Goal: Task Accomplishment & Management: Use online tool/utility

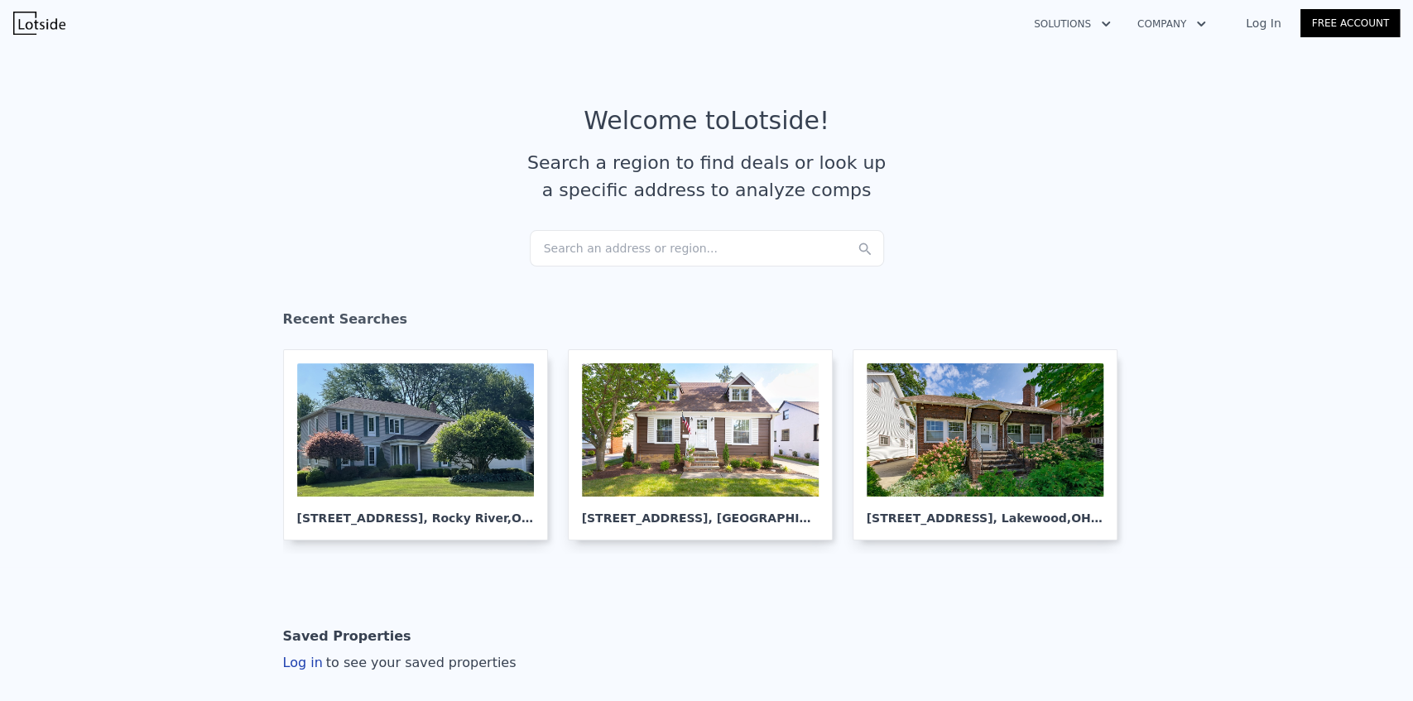
click at [657, 253] on div "Search an address or region..." at bounding box center [707, 248] width 354 height 36
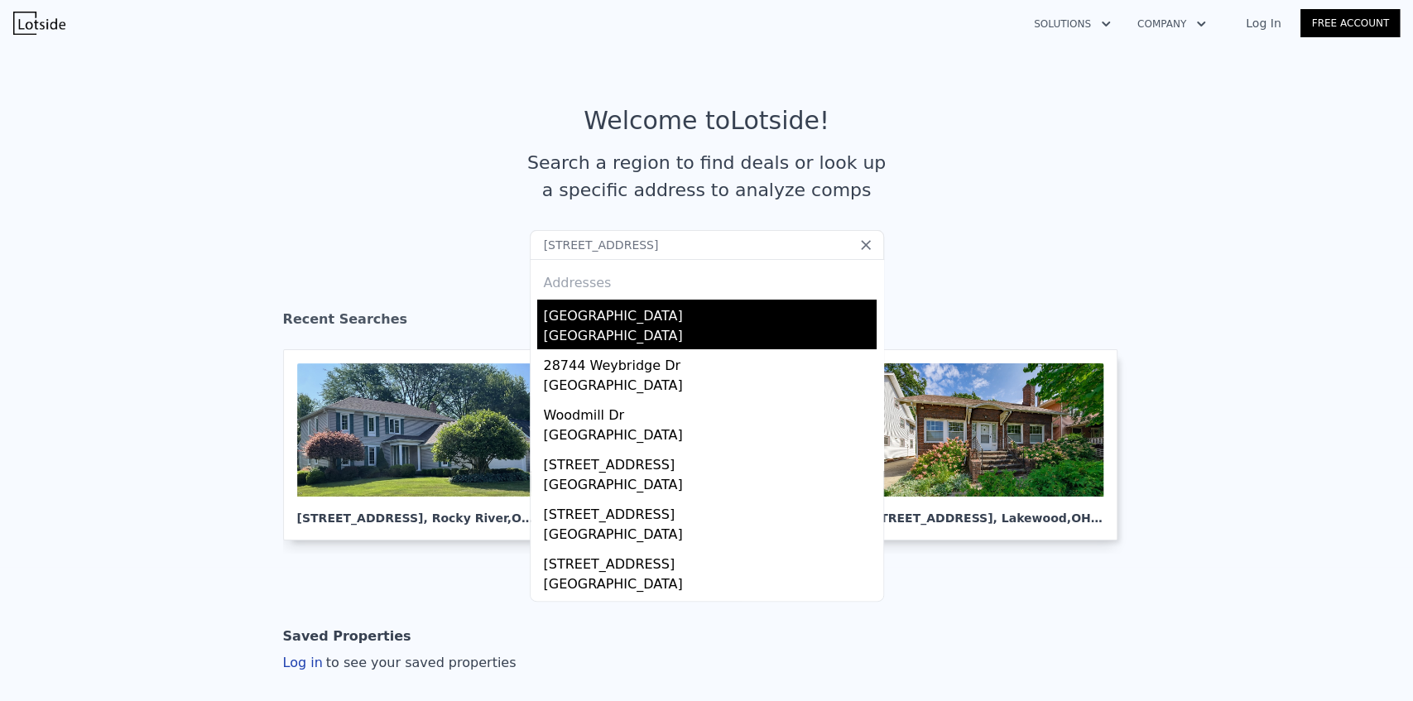
type input "[STREET_ADDRESS]"
click at [644, 317] on div "[GEOGRAPHIC_DATA]" at bounding box center [710, 313] width 333 height 26
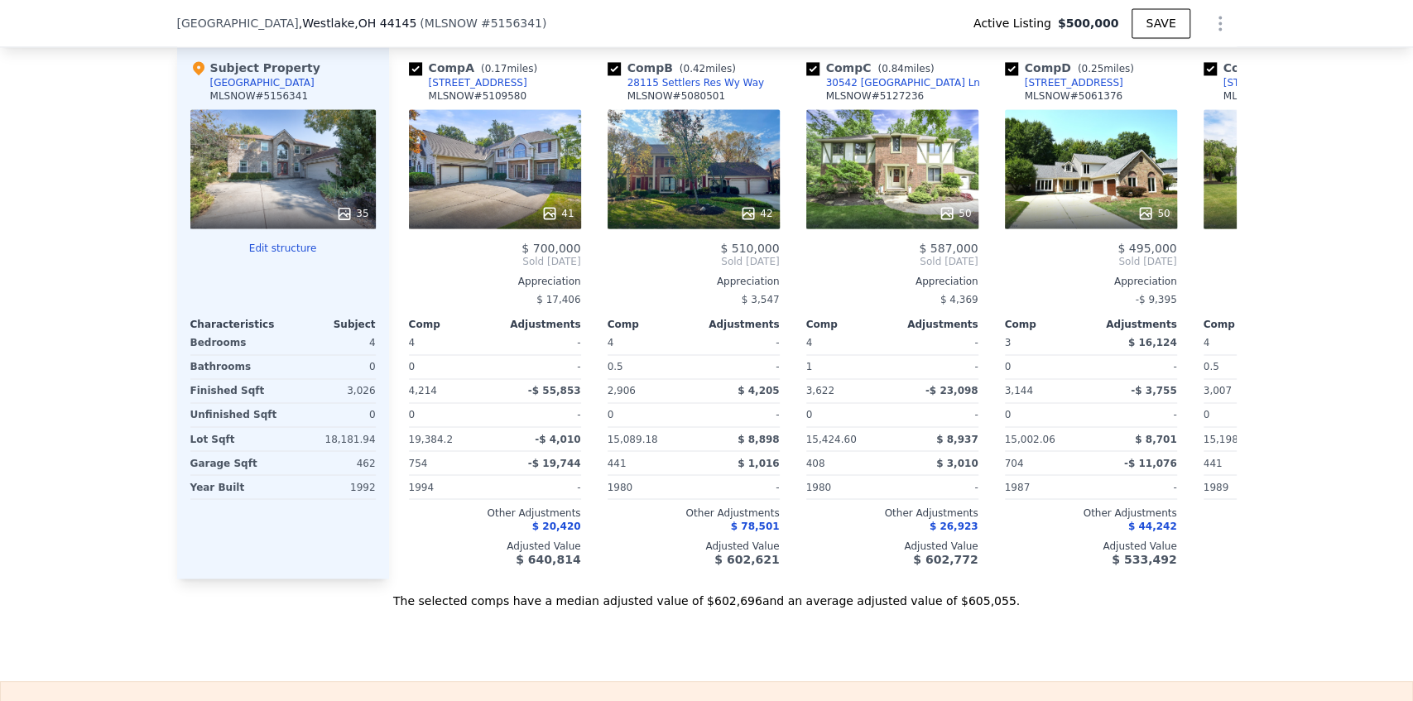
scroll to position [1649, 0]
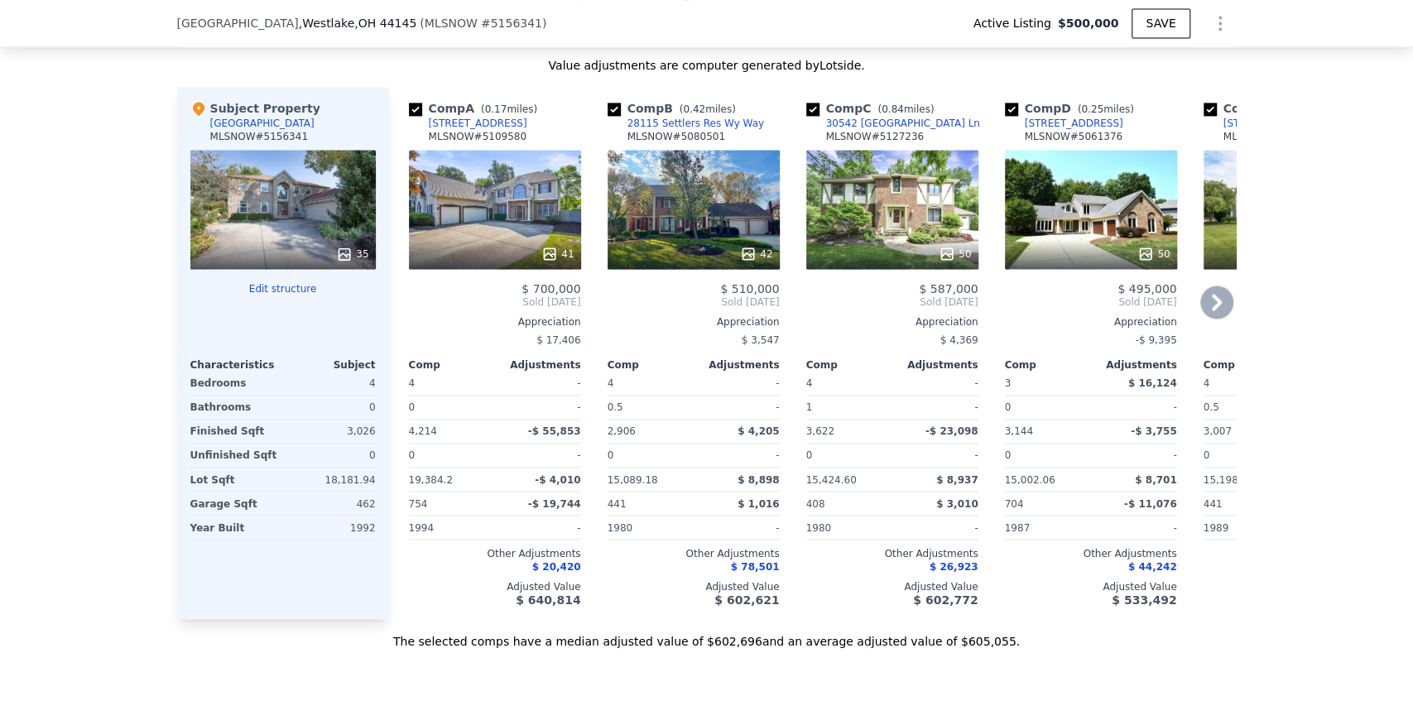
drag, startPoint x: 523, startPoint y: 197, endPoint x: 487, endPoint y: 204, distance: 37.0
click at [487, 204] on div "41" at bounding box center [495, 209] width 172 height 119
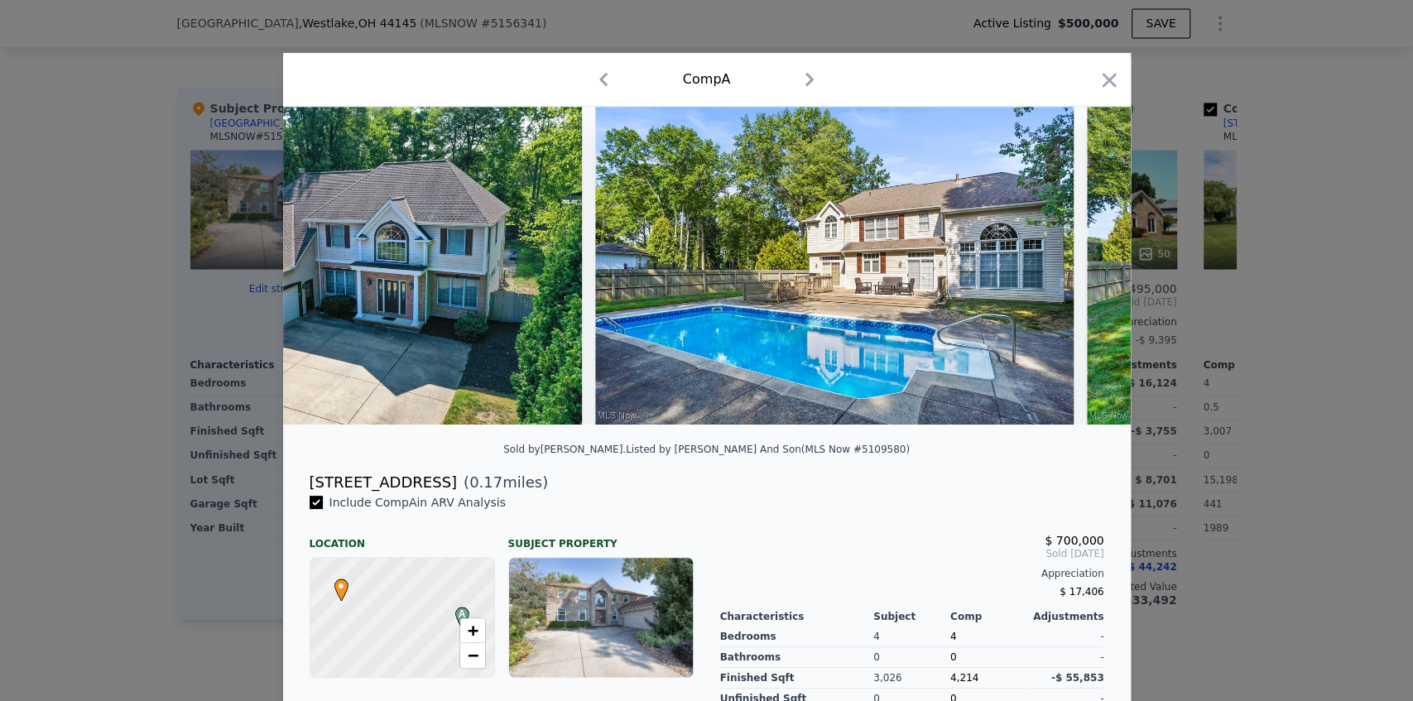
scroll to position [0, 735]
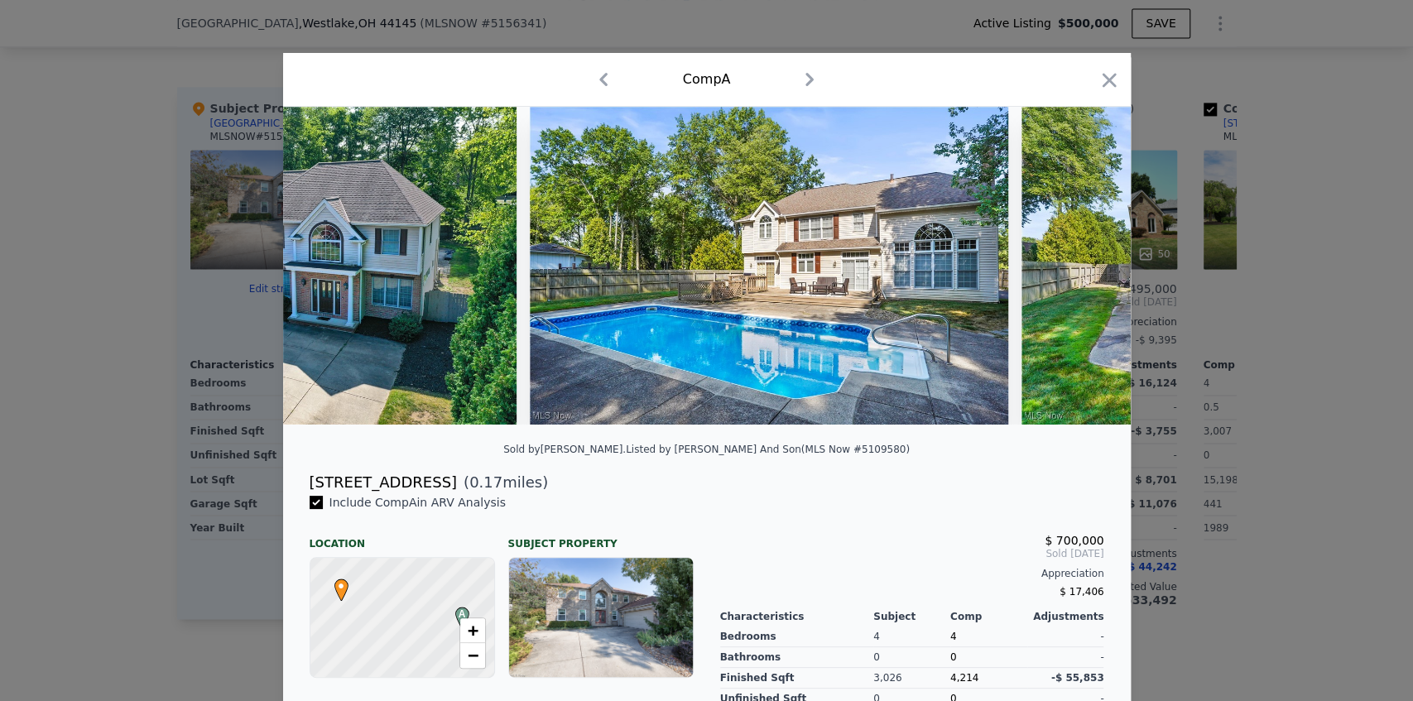
click at [106, 422] on div at bounding box center [706, 350] width 1413 height 701
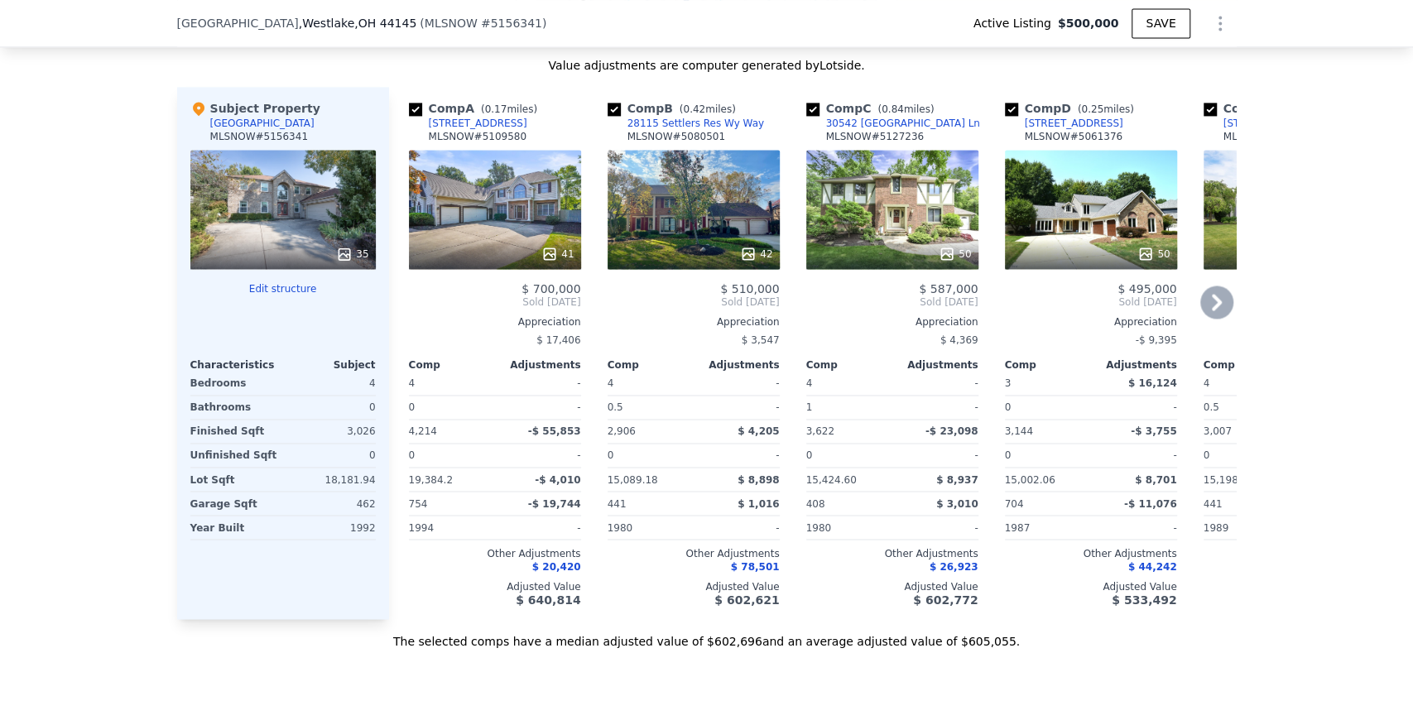
click at [515, 232] on div "41" at bounding box center [495, 209] width 172 height 119
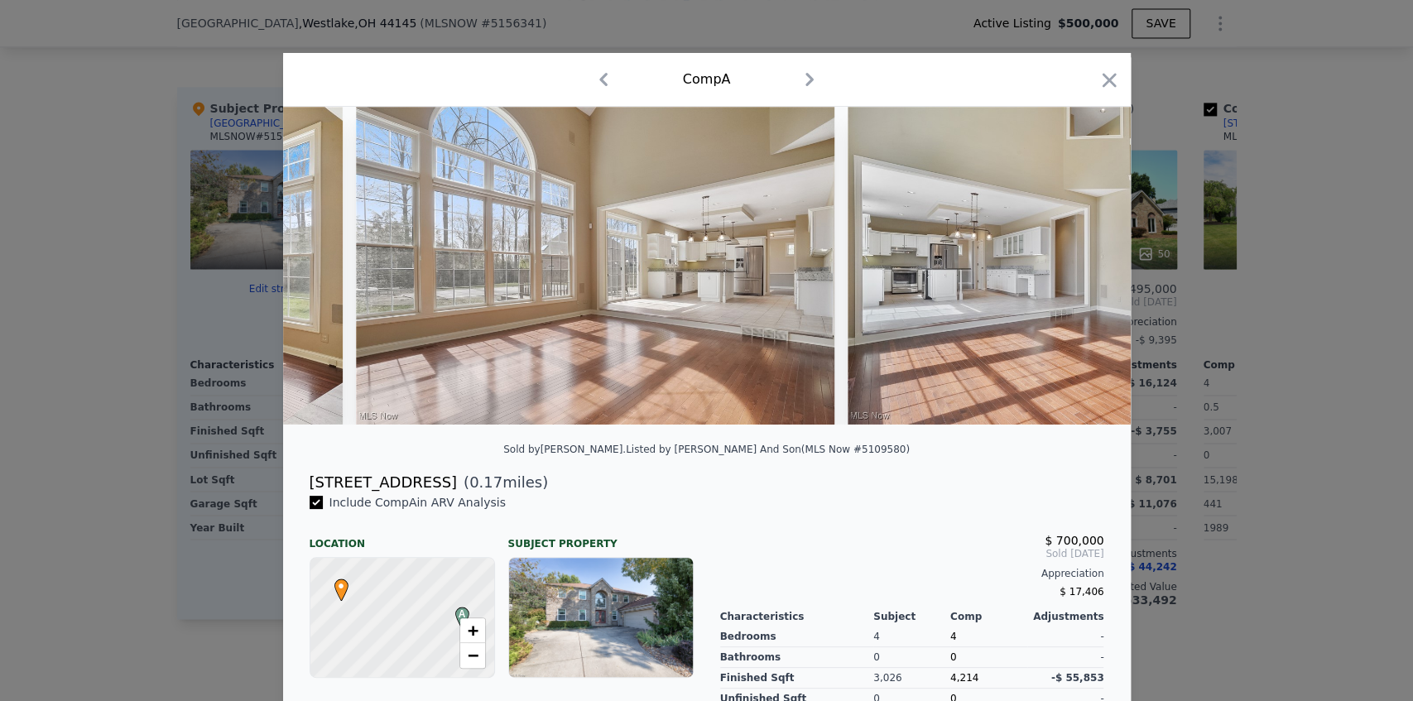
scroll to position [0, 7827]
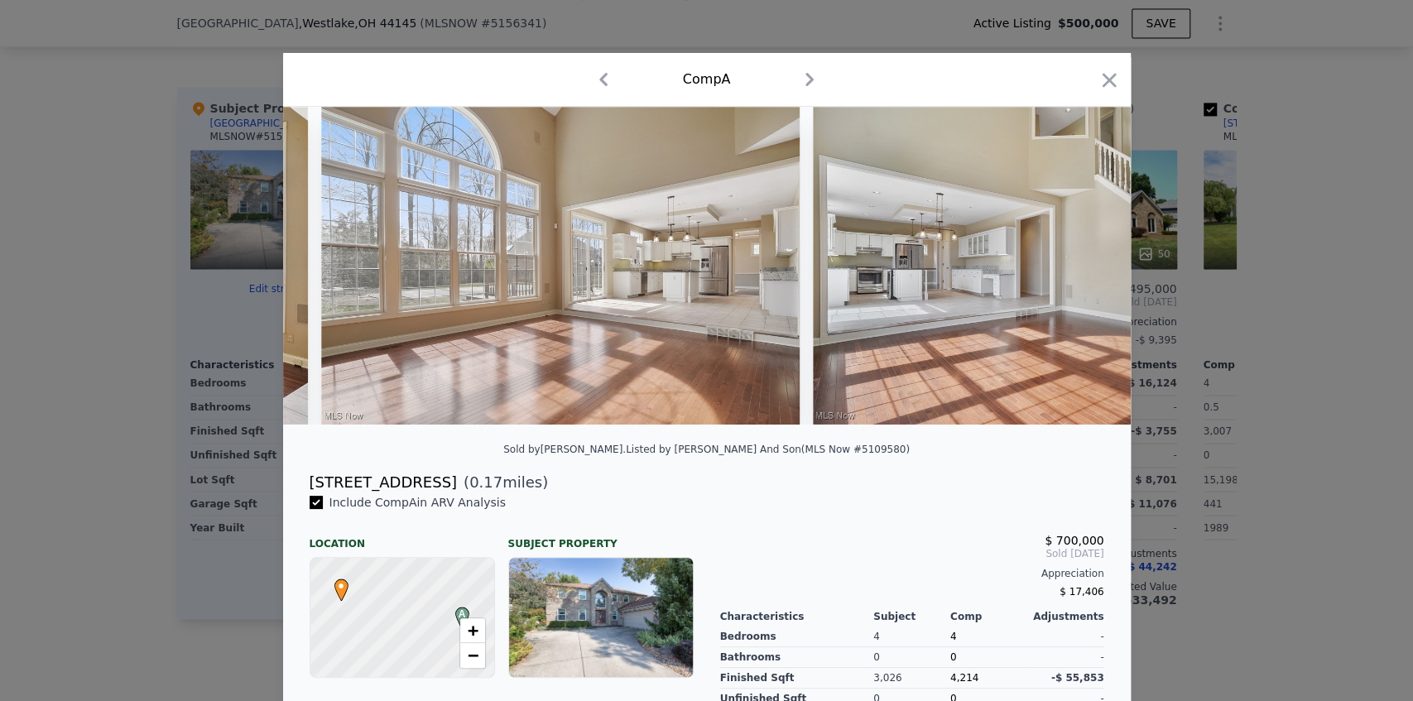
click at [200, 308] on div at bounding box center [706, 350] width 1413 height 701
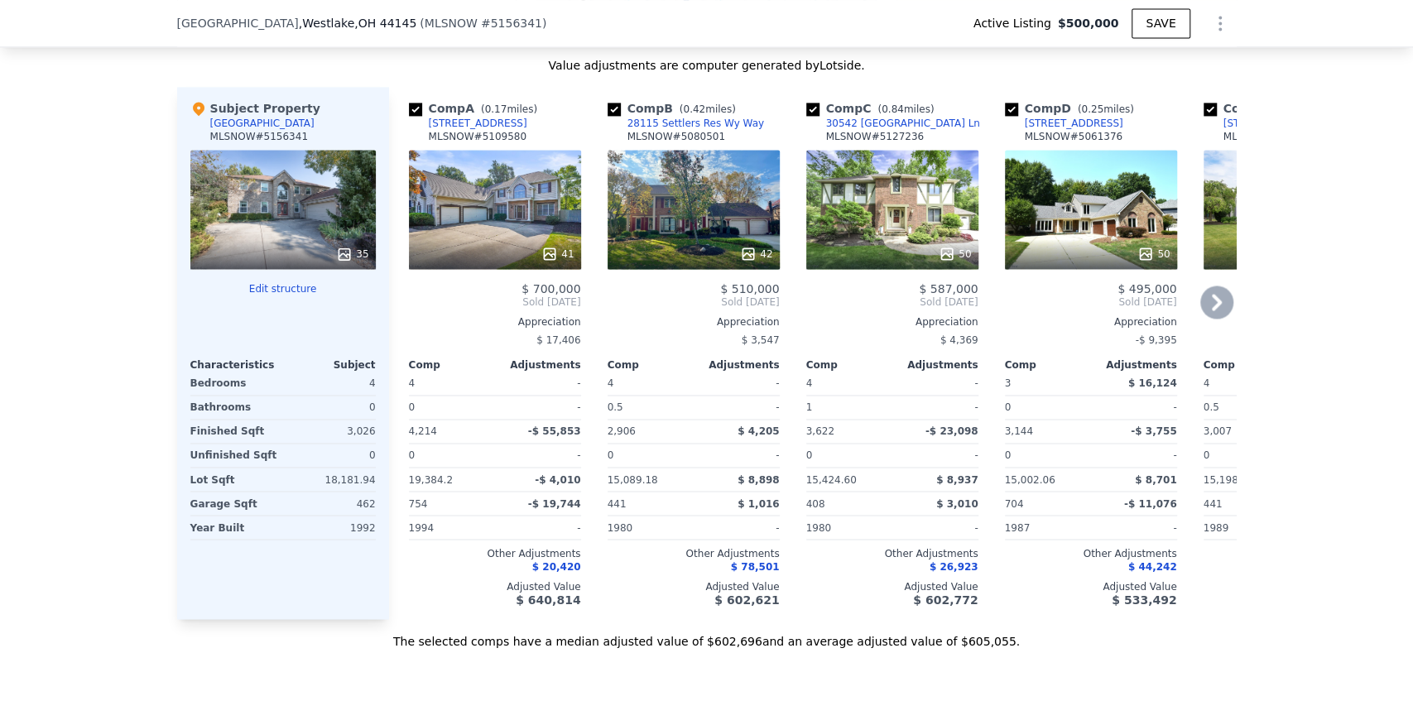
click at [695, 214] on div "42" at bounding box center [694, 209] width 172 height 119
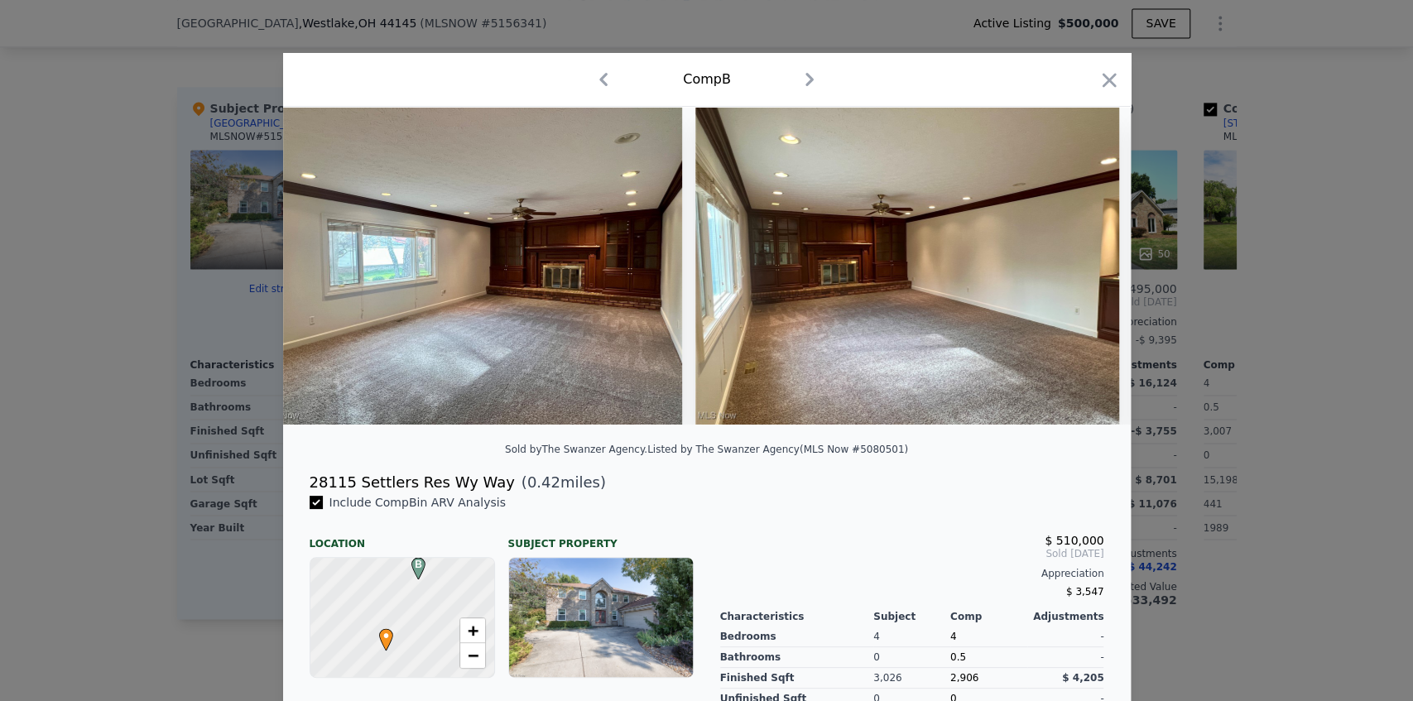
scroll to position [0, 920]
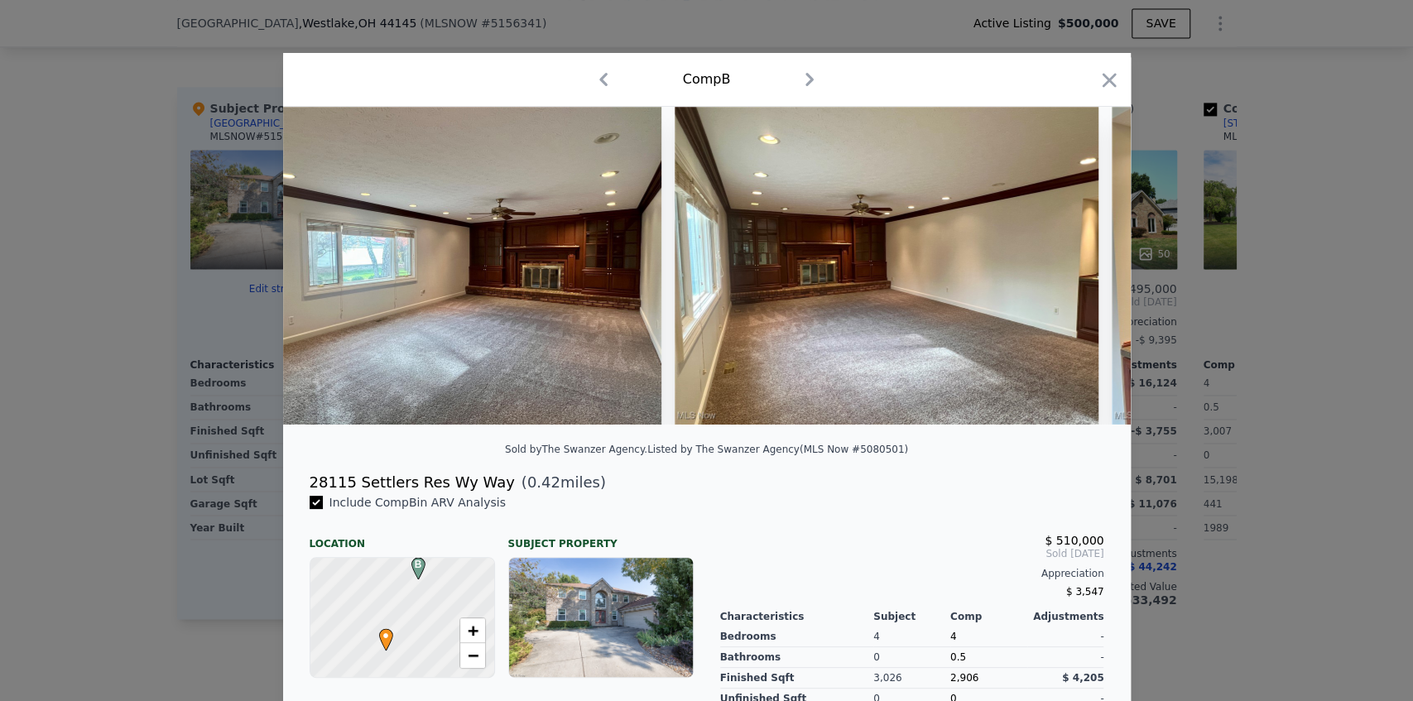
click at [253, 430] on div at bounding box center [706, 350] width 1413 height 701
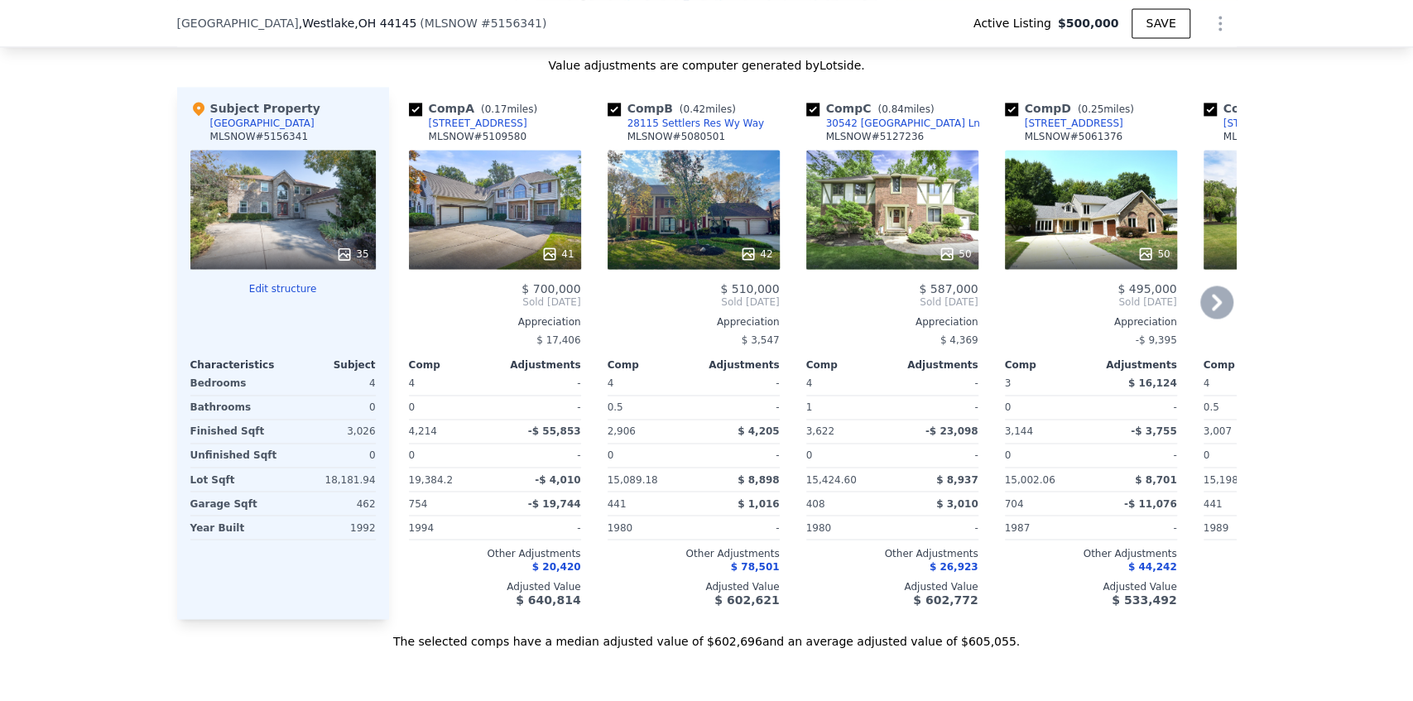
click at [735, 223] on div "42" at bounding box center [694, 209] width 172 height 119
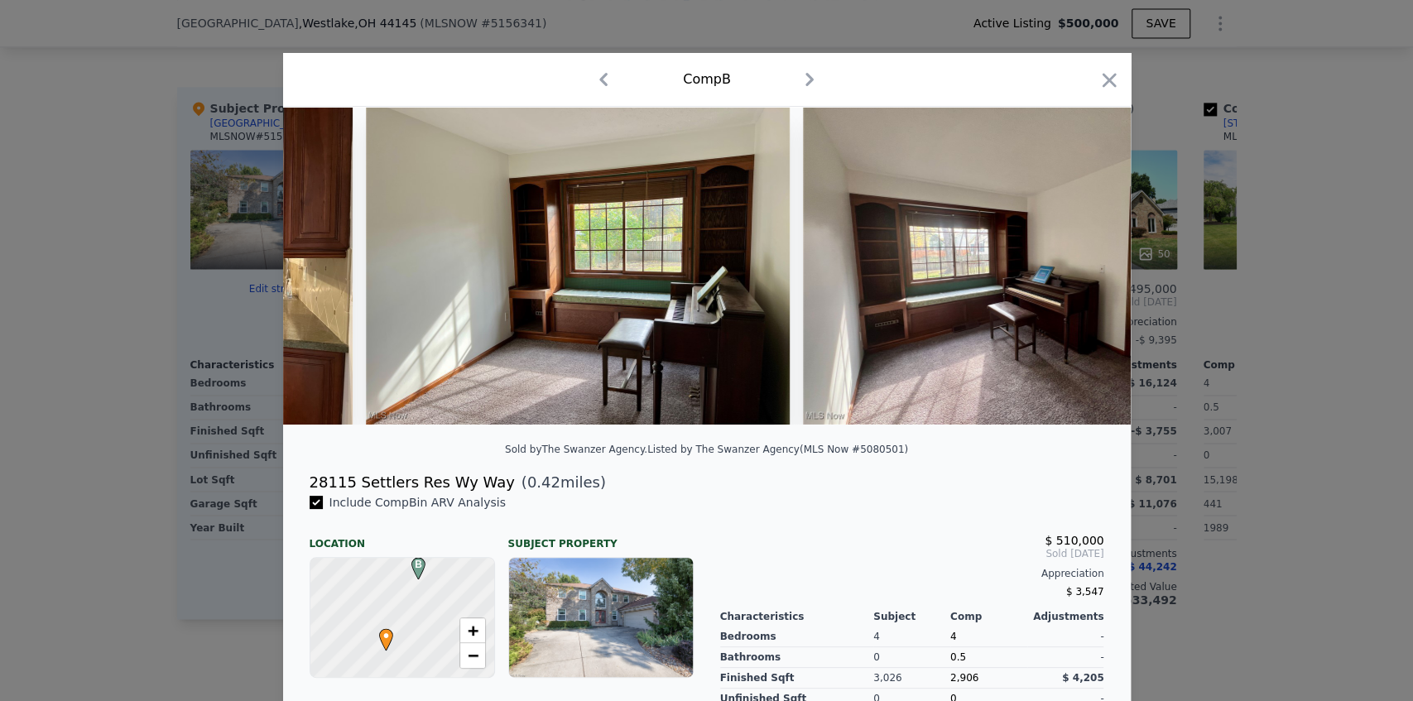
scroll to position [0, 6072]
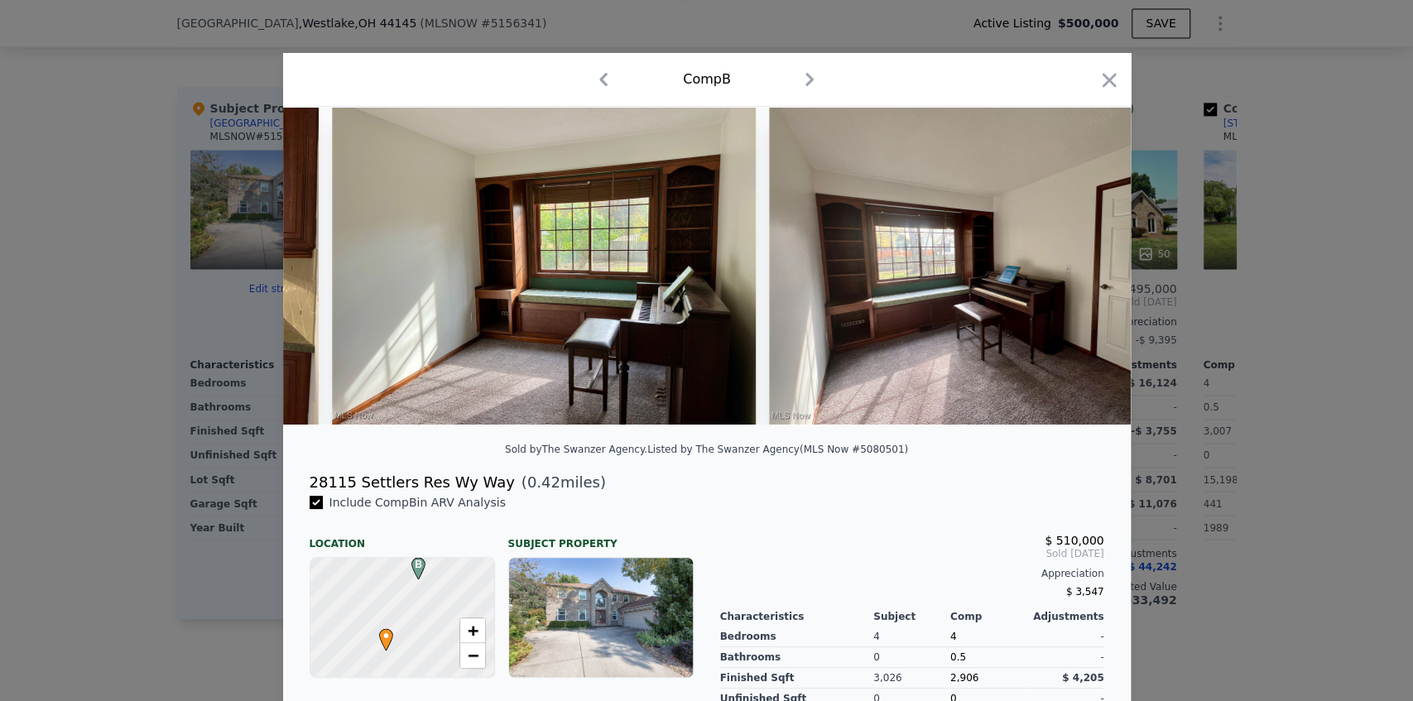
click at [245, 316] on div at bounding box center [706, 350] width 1413 height 701
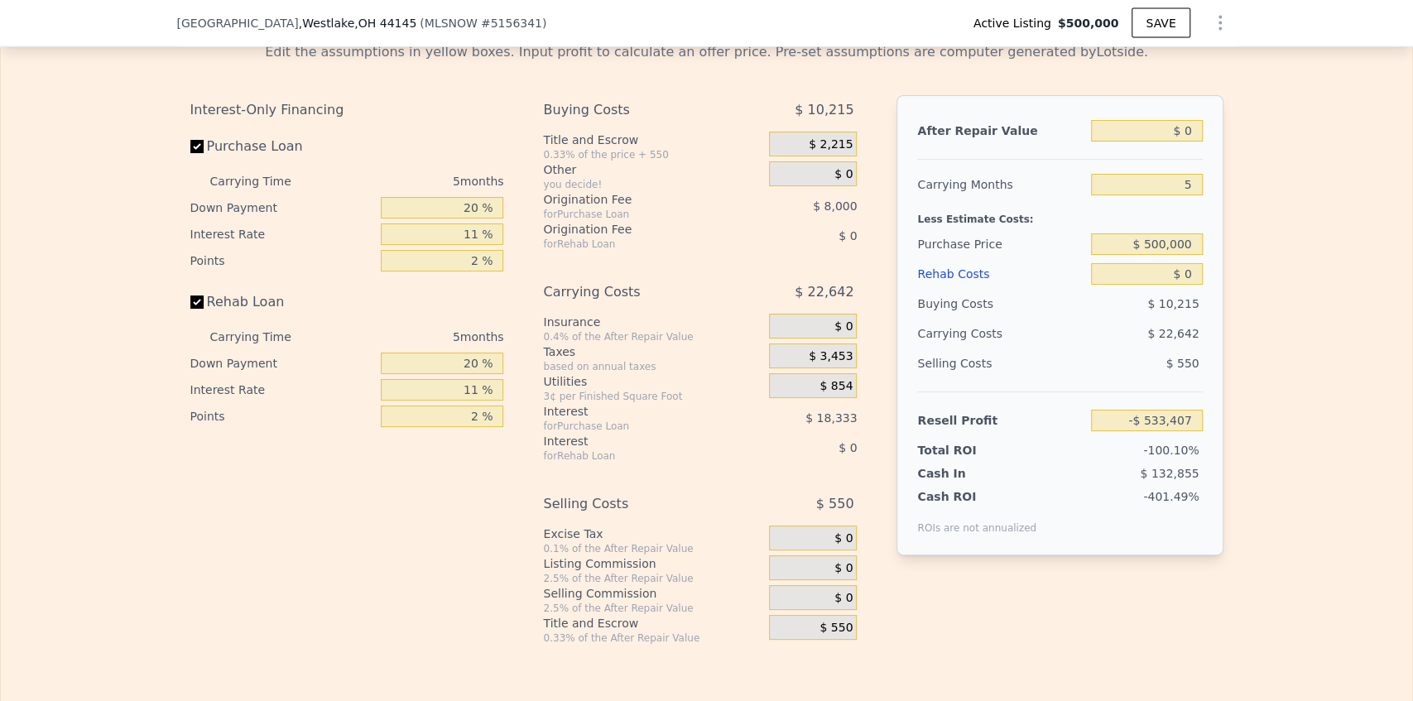
scroll to position [2459, 0]
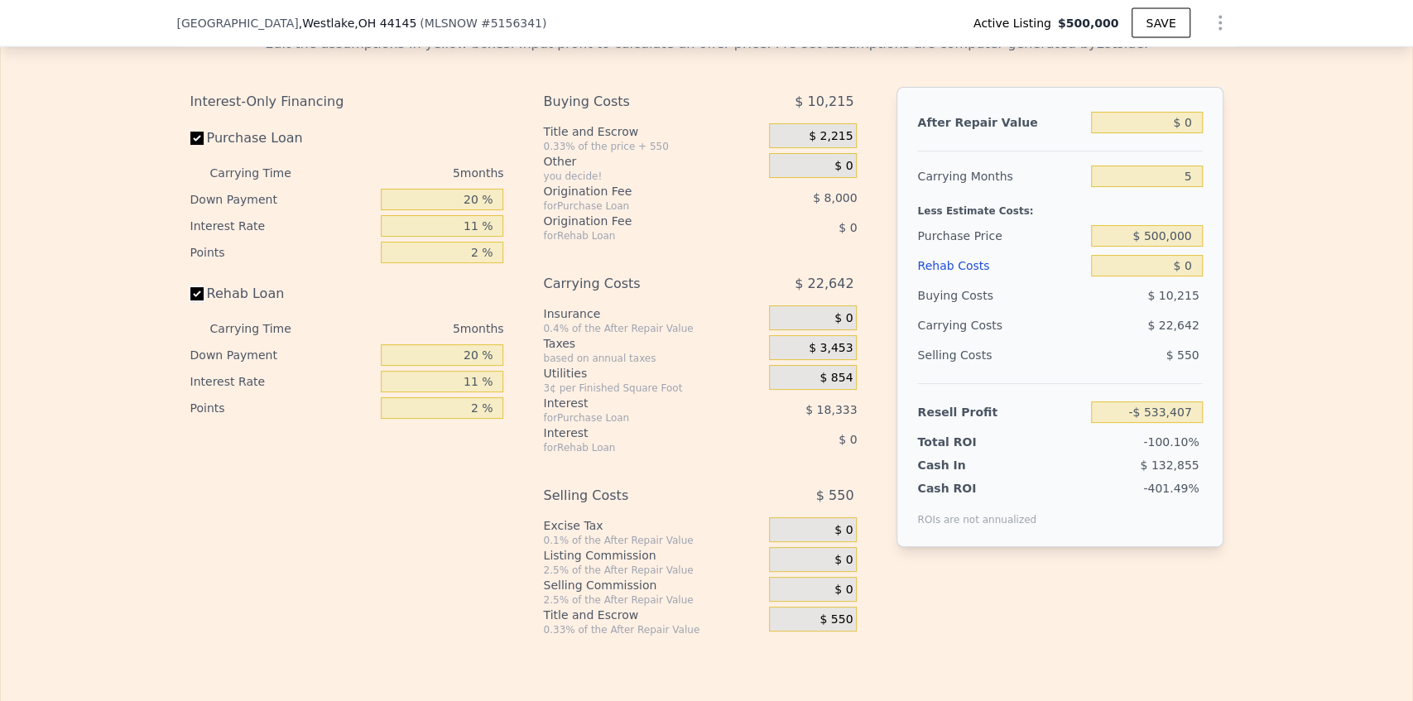
click at [195, 301] on input "Rehab Loan" at bounding box center [196, 293] width 13 height 13
checkbox input "false"
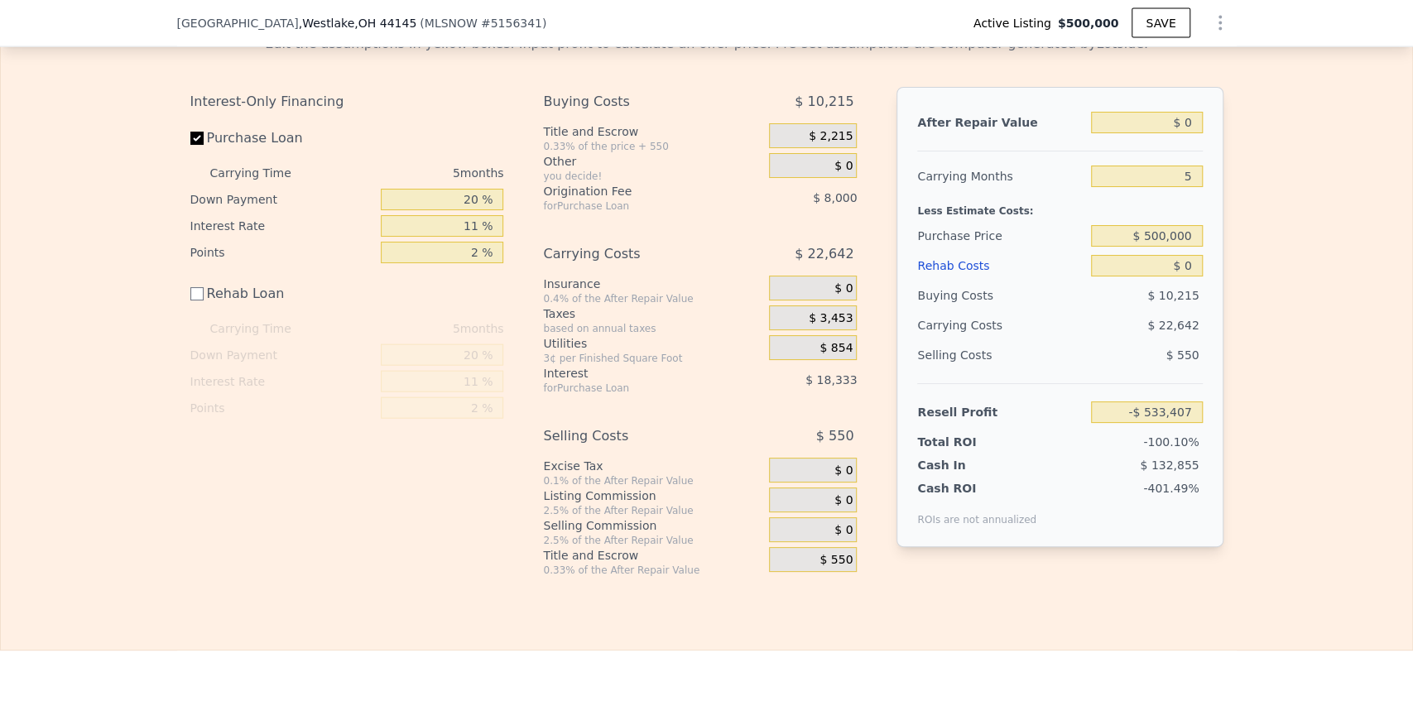
click at [113, 306] on div "Edit the assumptions in yellow boxes. Input profit to calculate an offer price.…" at bounding box center [707, 299] width 1412 height 556
click at [469, 237] on input "11 %" at bounding box center [442, 226] width 123 height 22
drag, startPoint x: 444, startPoint y: 237, endPoint x: 498, endPoint y: 237, distance: 54.6
click at [498, 237] on input "11 %" at bounding box center [442, 226] width 123 height 22
click at [432, 237] on input "11 %" at bounding box center [442, 226] width 123 height 22
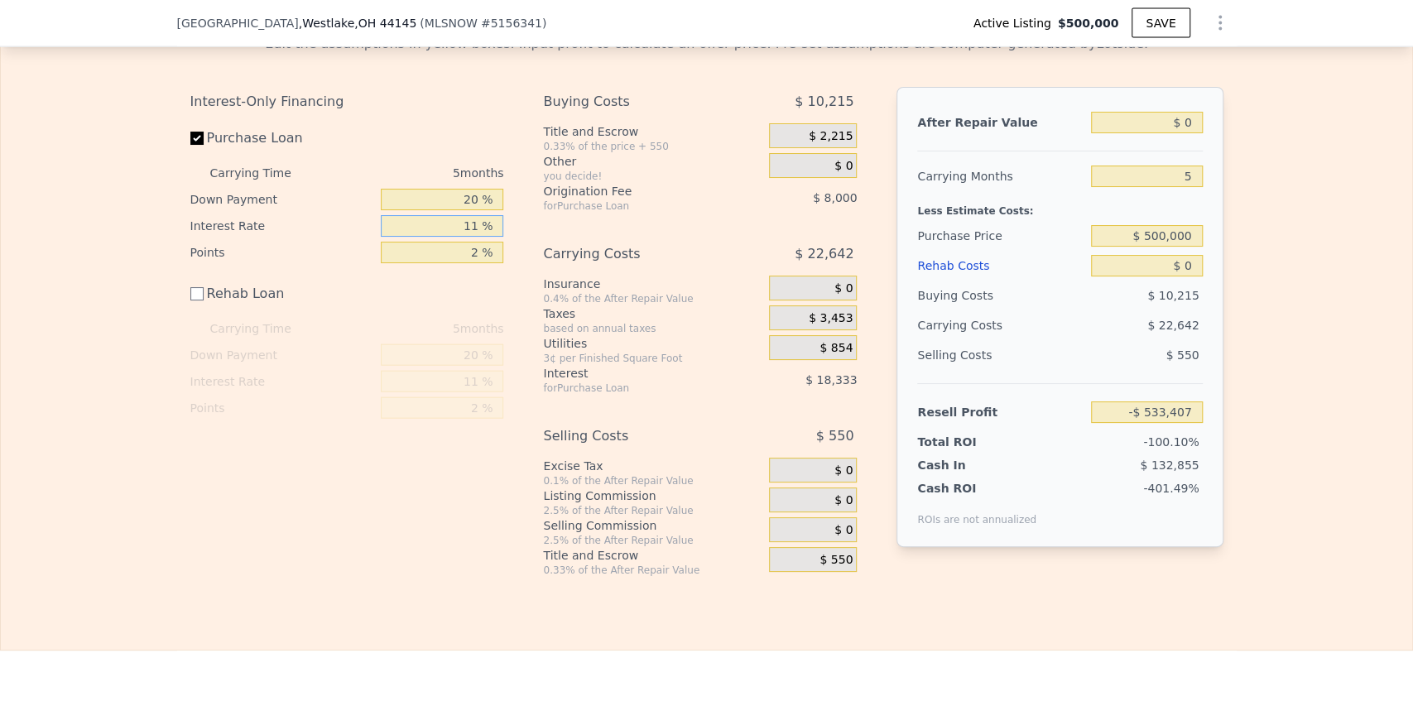
drag, startPoint x: 436, startPoint y: 237, endPoint x: 510, endPoint y: 234, distance: 74.6
click at [510, 234] on div "Interest-Only Financing Purchase Loan Carrying Time 5 months Down Payment 20 % …" at bounding box center [353, 332] width 327 height 490
click at [474, 236] on input "11 %" at bounding box center [442, 226] width 123 height 22
drag, startPoint x: 457, startPoint y: 207, endPoint x: 488, endPoint y: 207, distance: 30.6
click at [488, 207] on input "20 %" at bounding box center [442, 200] width 123 height 22
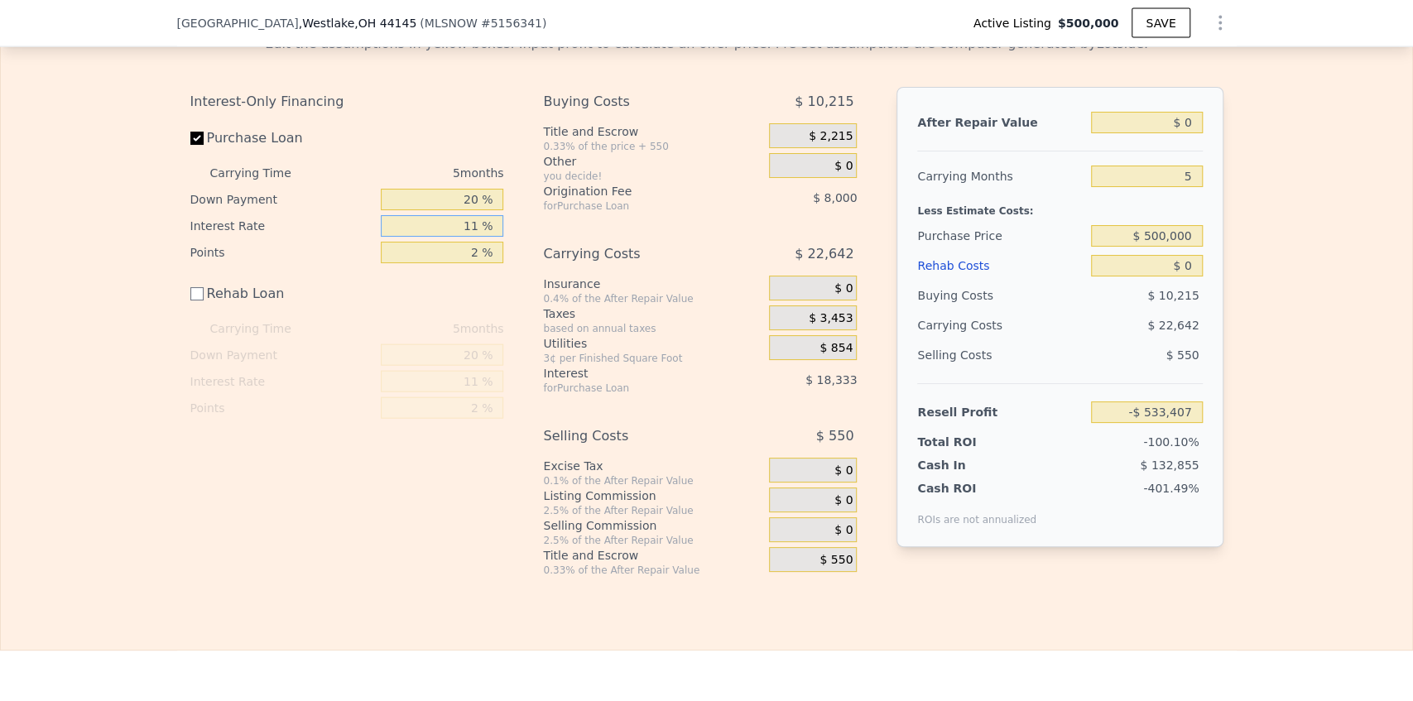
click at [503, 240] on div "Interest-Only Financing Purchase Loan Carrying Time 5 months Down Payment 20 % …" at bounding box center [353, 332] width 327 height 490
drag, startPoint x: 465, startPoint y: 268, endPoint x: 525, endPoint y: 263, distance: 59.8
click at [525, 263] on div "Interest-Only Financing Purchase Loan Carrying Time 5 months Down Payment 20 % …" at bounding box center [706, 332] width 1033 height 490
drag, startPoint x: 1173, startPoint y: 185, endPoint x: 1194, endPoint y: 185, distance: 20.7
click at [1194, 185] on input "5" at bounding box center [1146, 177] width 111 height 22
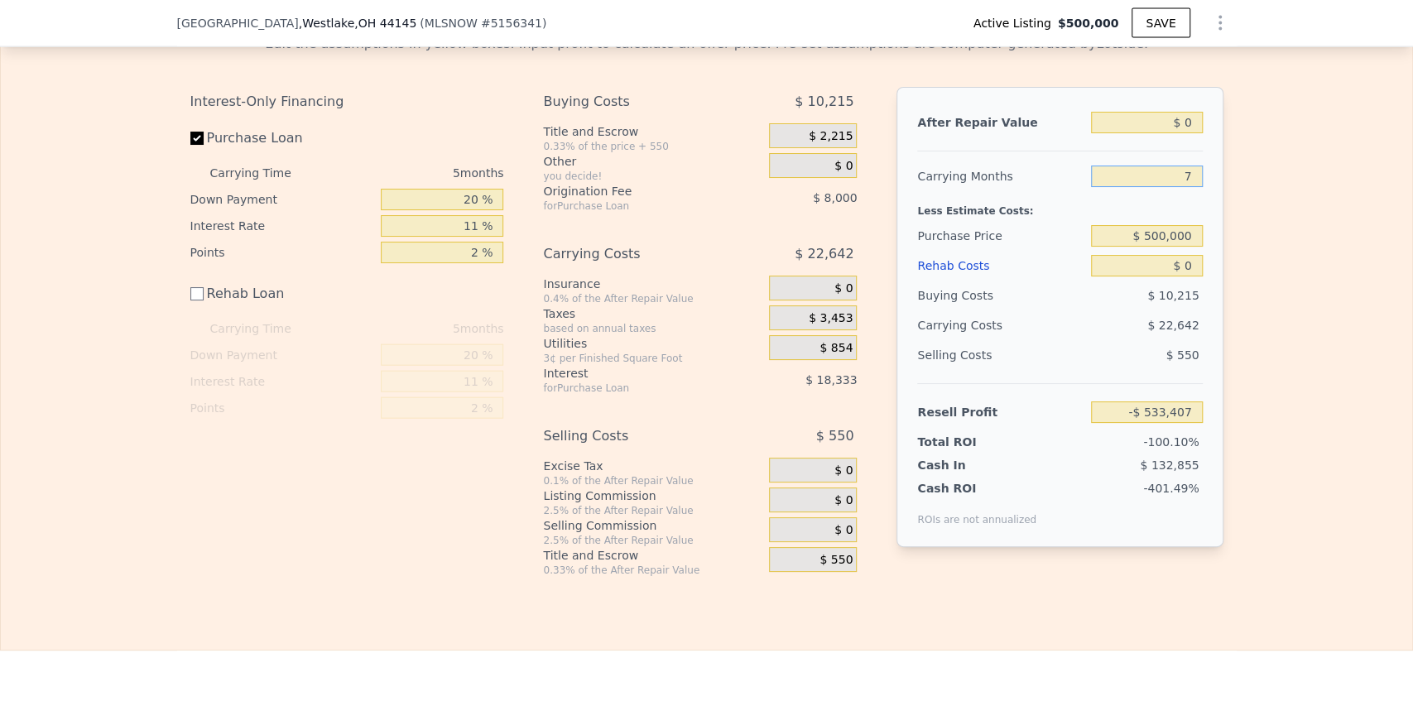
type input "72"
type input "-$ 836,807"
type input "72"
click at [970, 184] on div "Carrying Months" at bounding box center [1000, 176] width 167 height 30
drag, startPoint x: 476, startPoint y: 262, endPoint x: 487, endPoint y: 263, distance: 10.9
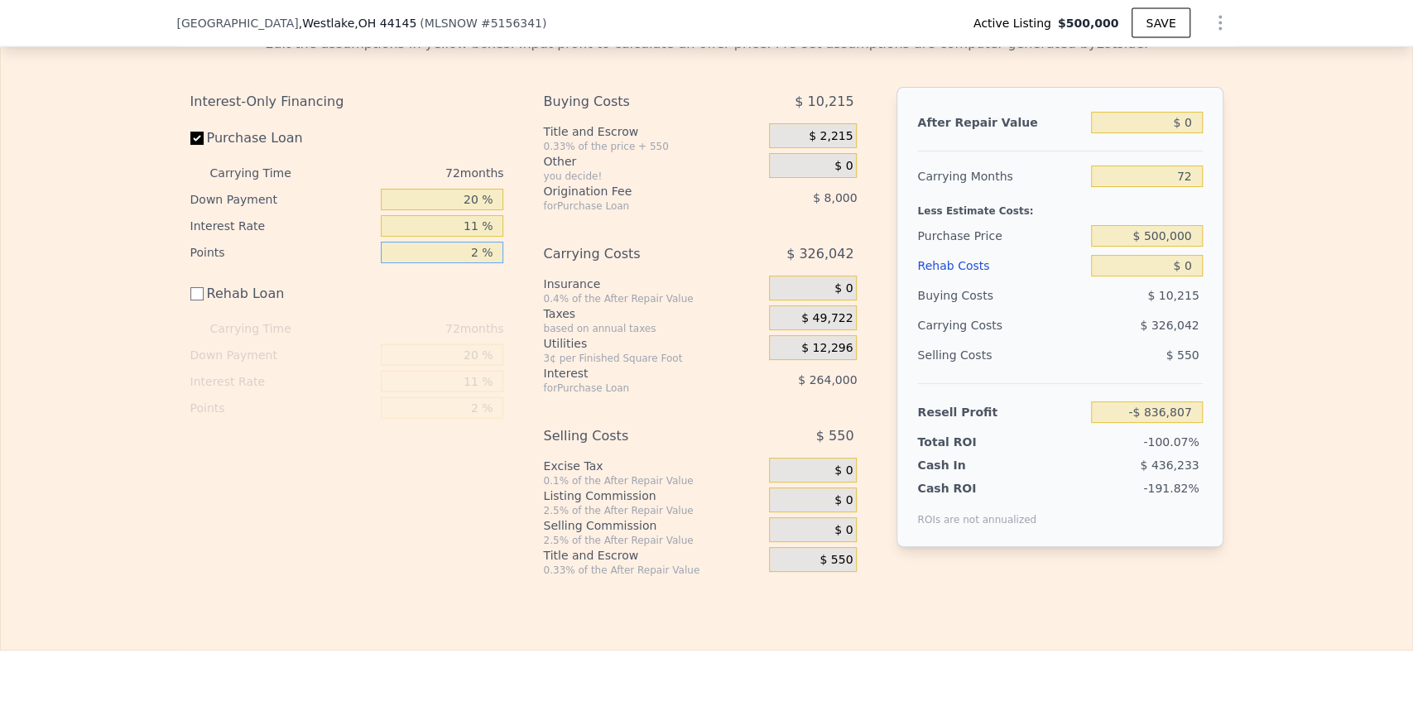
click at [486, 263] on input "2 %" at bounding box center [442, 253] width 123 height 22
type input "0 %"
type input "-$ 828,807"
type input "0 %"
drag, startPoint x: 459, startPoint y: 237, endPoint x: 484, endPoint y: 240, distance: 25.9
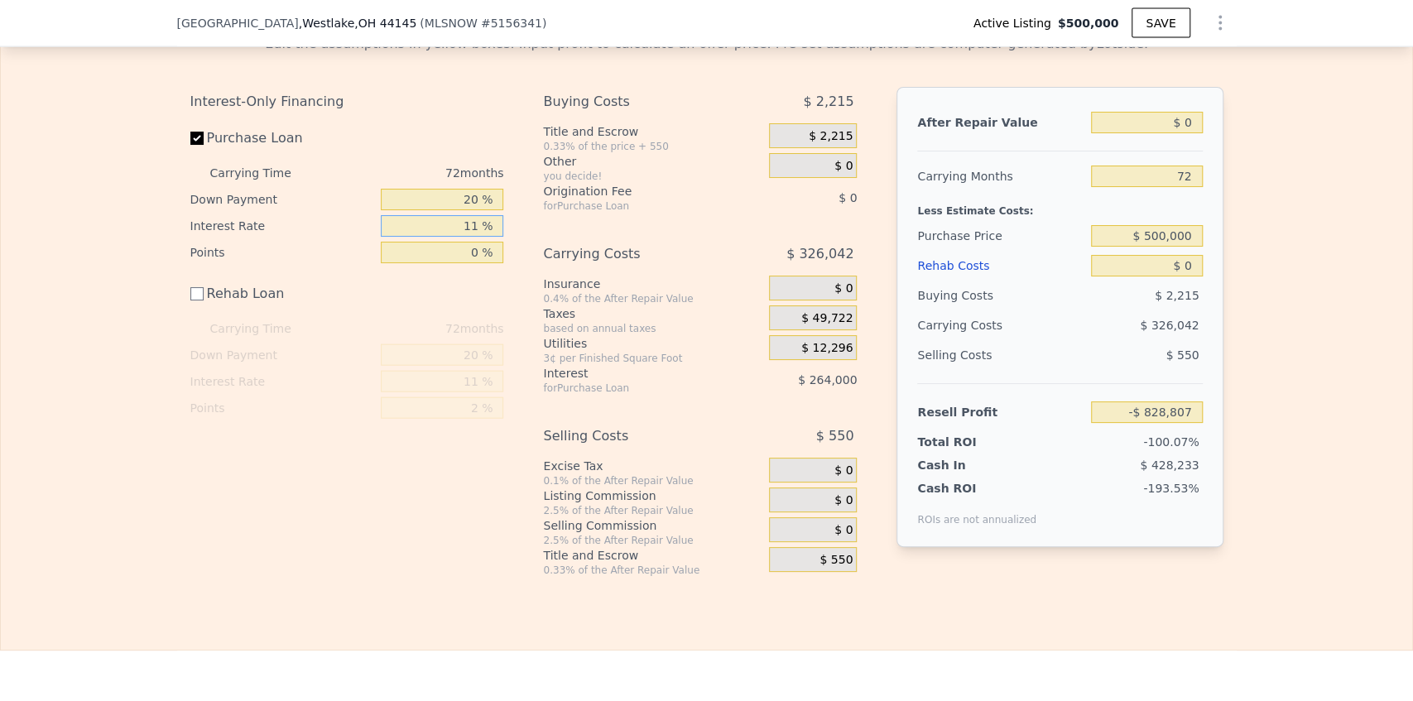
click at [484, 237] on input "11 %" at bounding box center [442, 226] width 123 height 22
type input "6 %"
type input "-$ 708,783"
type input "6.4 %"
type input "-$ 718,359"
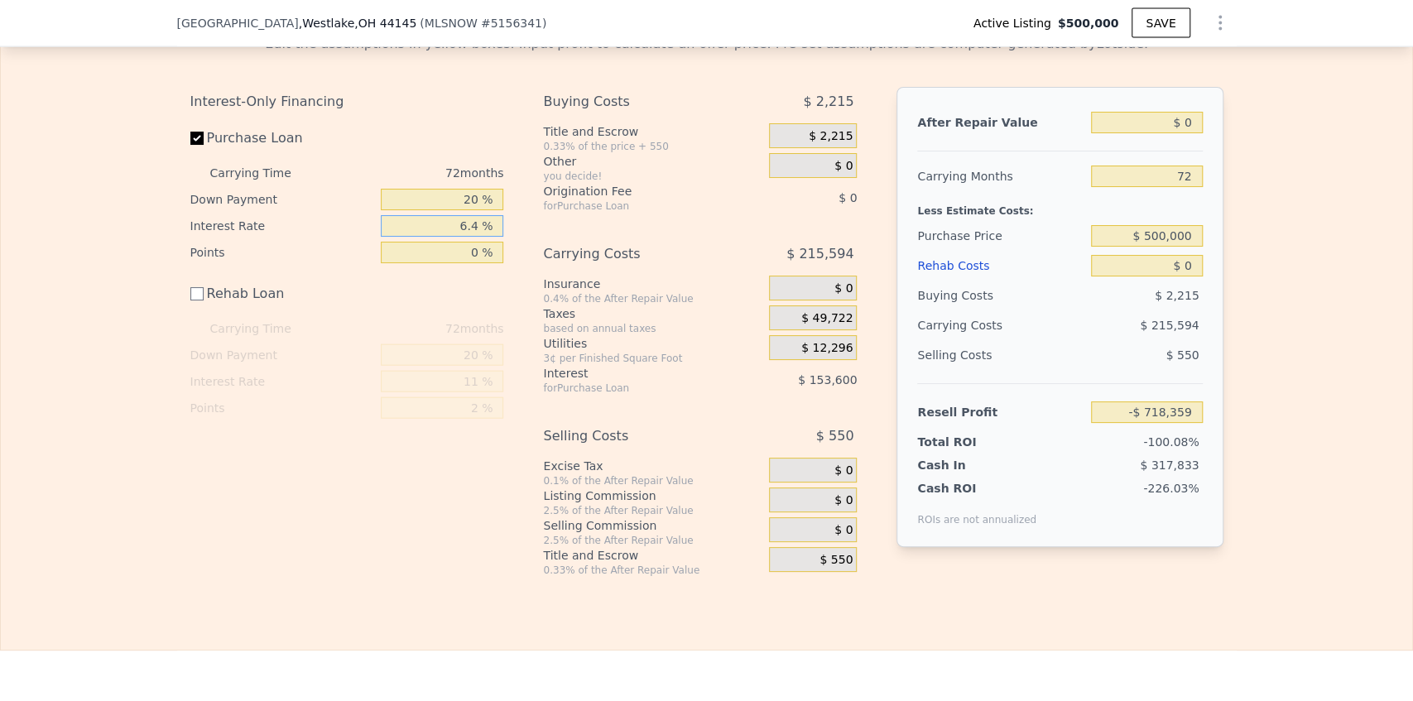
type input "6.4 %"
click at [1288, 354] on div "Edit the assumptions in yellow boxes. Input profit to calculate an offer price.…" at bounding box center [707, 299] width 1412 height 556
drag, startPoint x: 1142, startPoint y: 241, endPoint x: 1252, endPoint y: 248, distance: 110.4
click at [1252, 248] on div "Edit the assumptions in yellow boxes. Input profit to calculate an offer price.…" at bounding box center [707, 299] width 1412 height 556
click at [1153, 270] on input "$ 0" at bounding box center [1146, 266] width 111 height 22
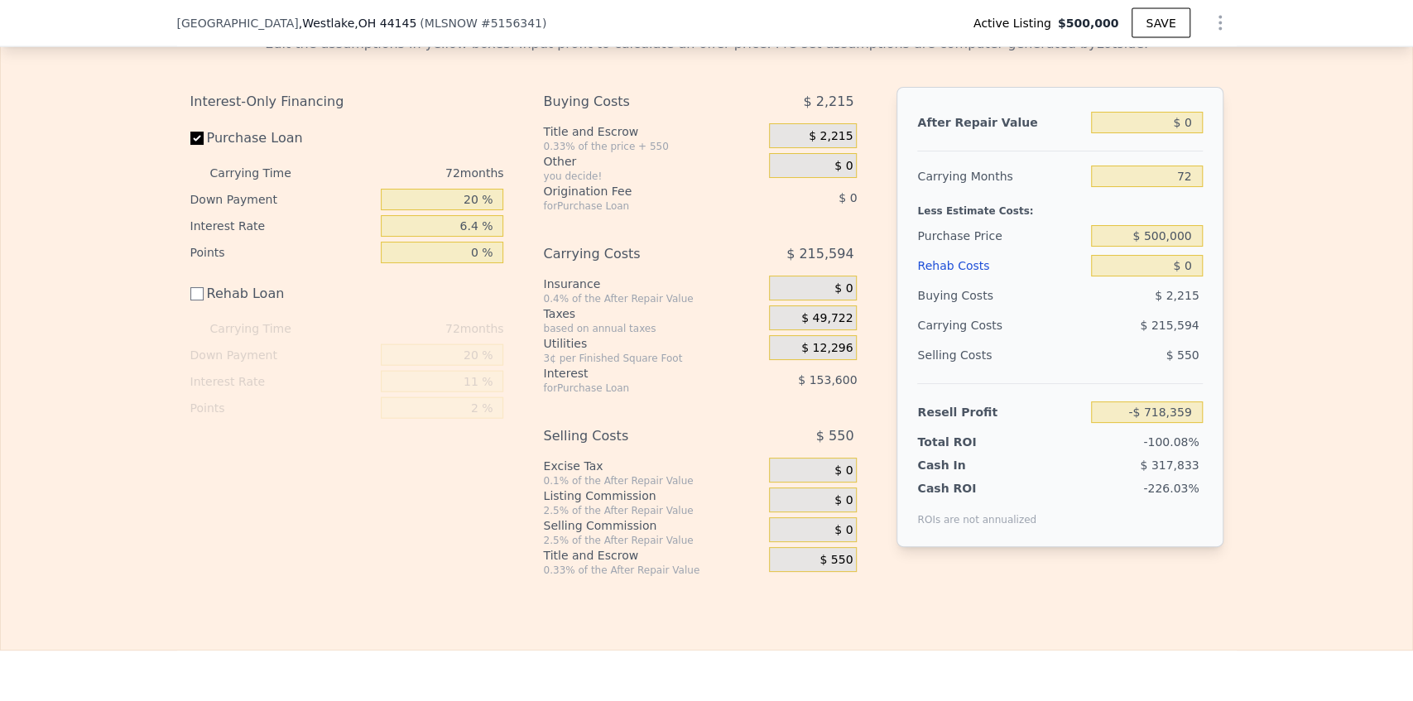
click at [1144, 172] on div "72" at bounding box center [1146, 176] width 111 height 30
click at [1150, 123] on input "$ 0" at bounding box center [1146, 123] width 111 height 22
click at [1170, 123] on input "$ 0" at bounding box center [1146, 123] width 111 height 22
click at [1229, 132] on div "Edit the assumptions in yellow boxes. Input profit to calculate an offer price.…" at bounding box center [707, 299] width 1060 height 556
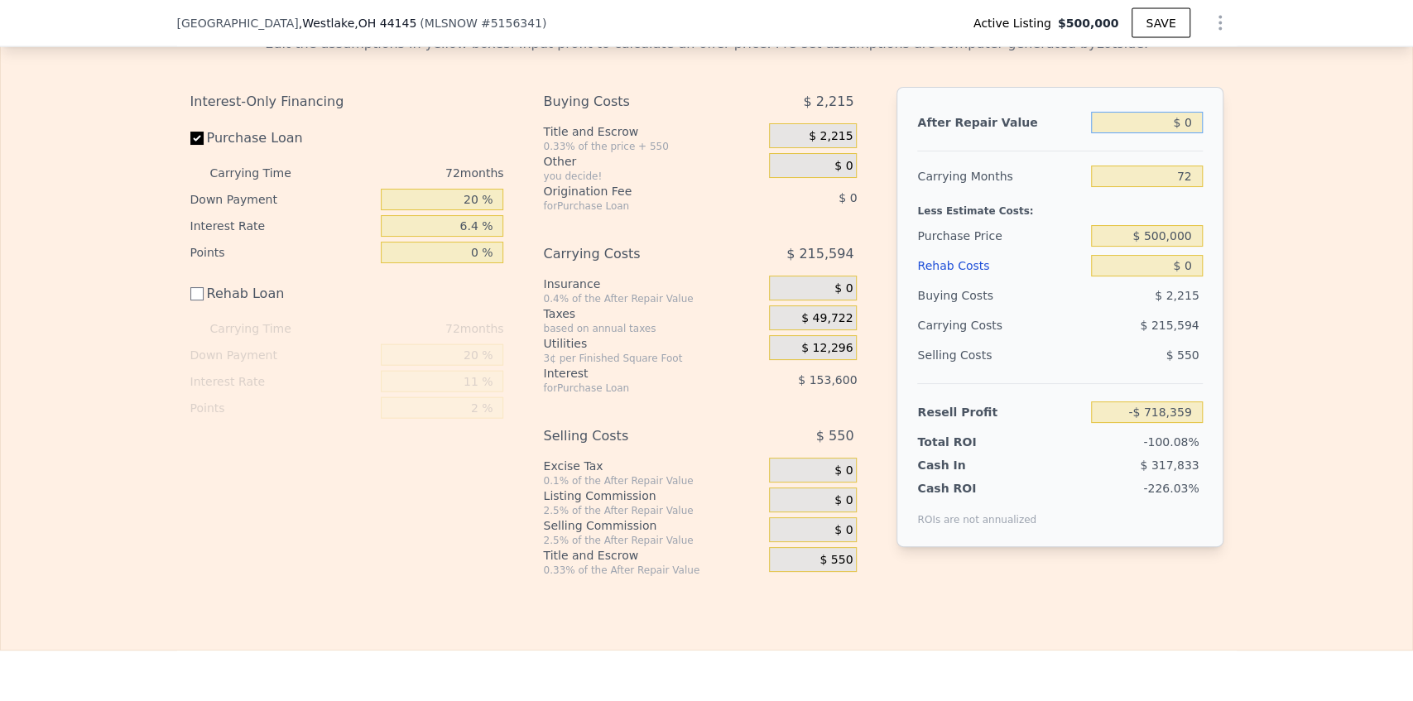
drag, startPoint x: 1165, startPoint y: 132, endPoint x: 1225, endPoint y: 132, distance: 60.4
click at [1225, 132] on div "Edit the assumptions in yellow boxes. Input profit to calculate an offer price.…" at bounding box center [707, 299] width 1060 height 556
type input "$ 9"
type input "-$ 718,350"
type input "$ 965"
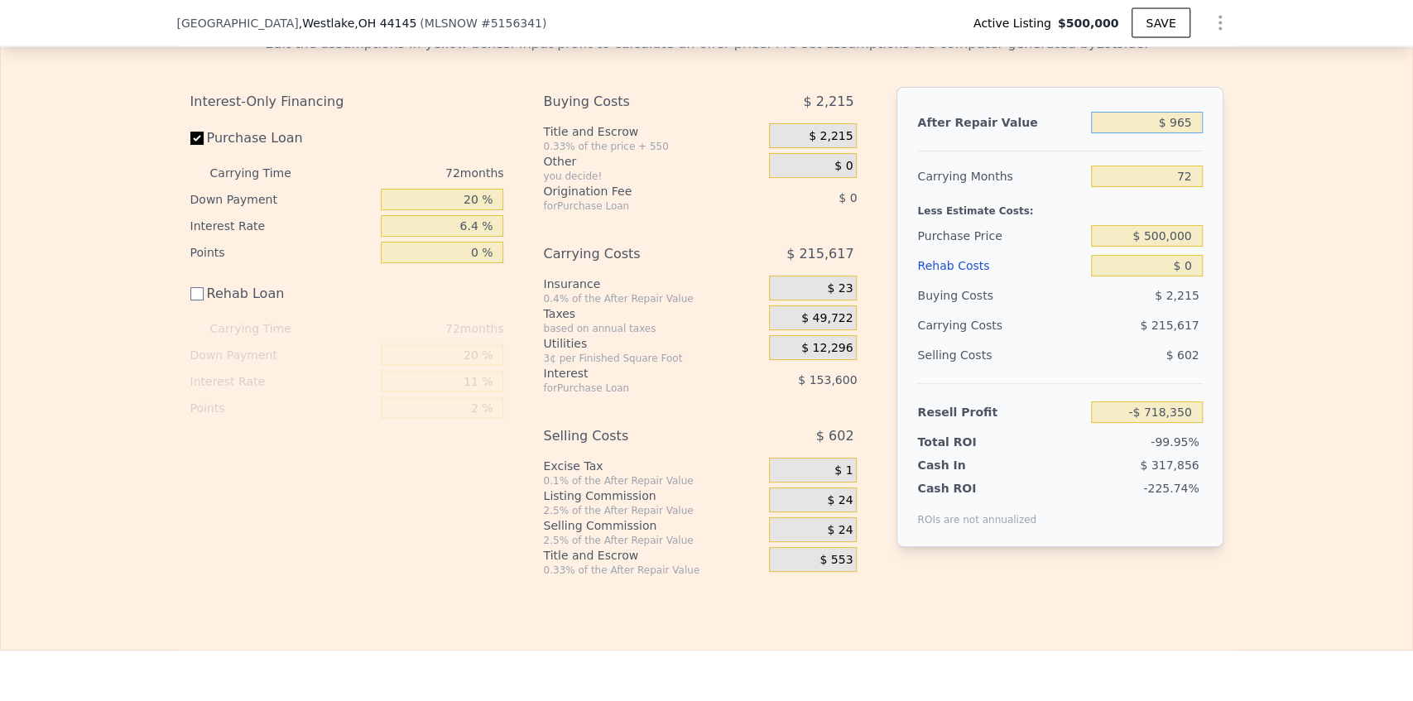
type input "-$ 717,469"
type input "$ 9,650"
type input "-$ 709,465"
type input "$ 96,500"
type input "-$ 629,419"
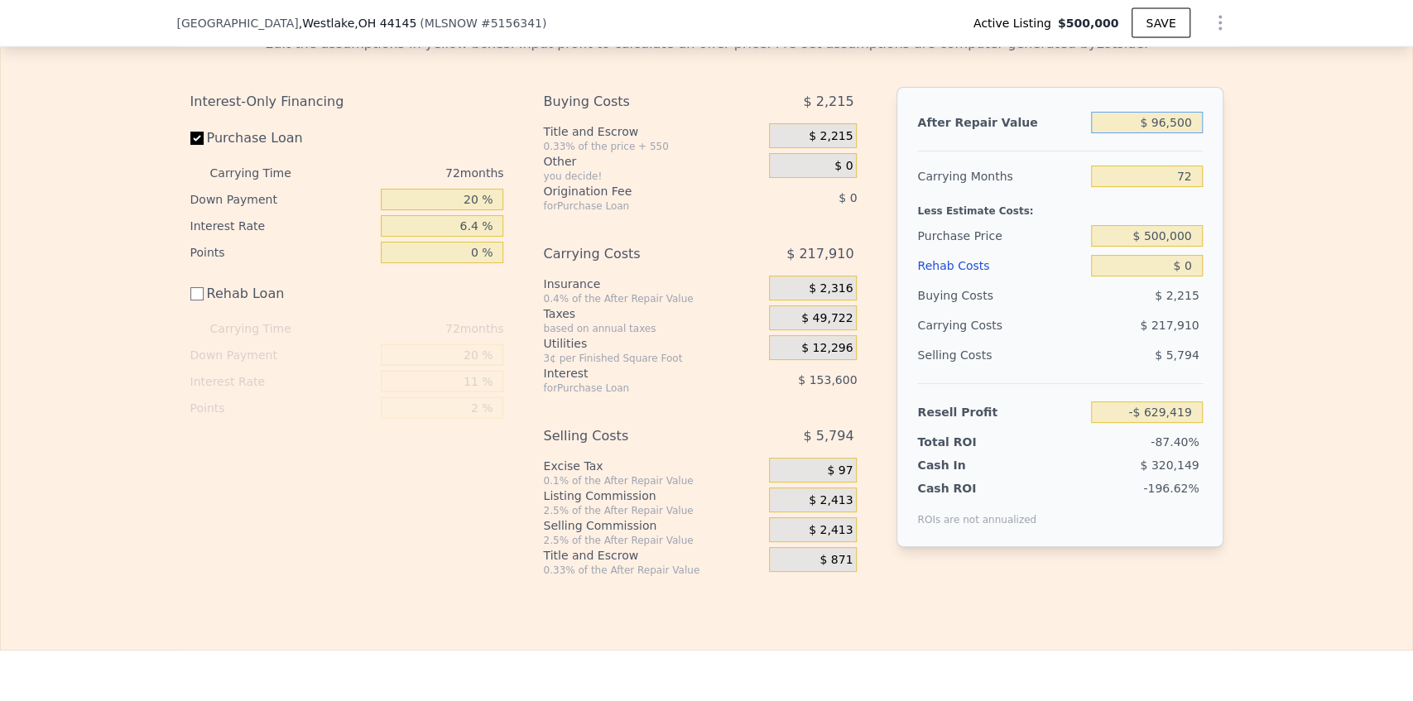
type input "$ 965,000"
type input "$ 171,053"
type input "$ 965,000"
drag, startPoint x: 1278, startPoint y: 298, endPoint x: 1179, endPoint y: 210, distance: 132.0
click at [1278, 297] on div "Edit the assumptions in yellow boxes. Input profit to calculate an offer price.…" at bounding box center [707, 299] width 1412 height 556
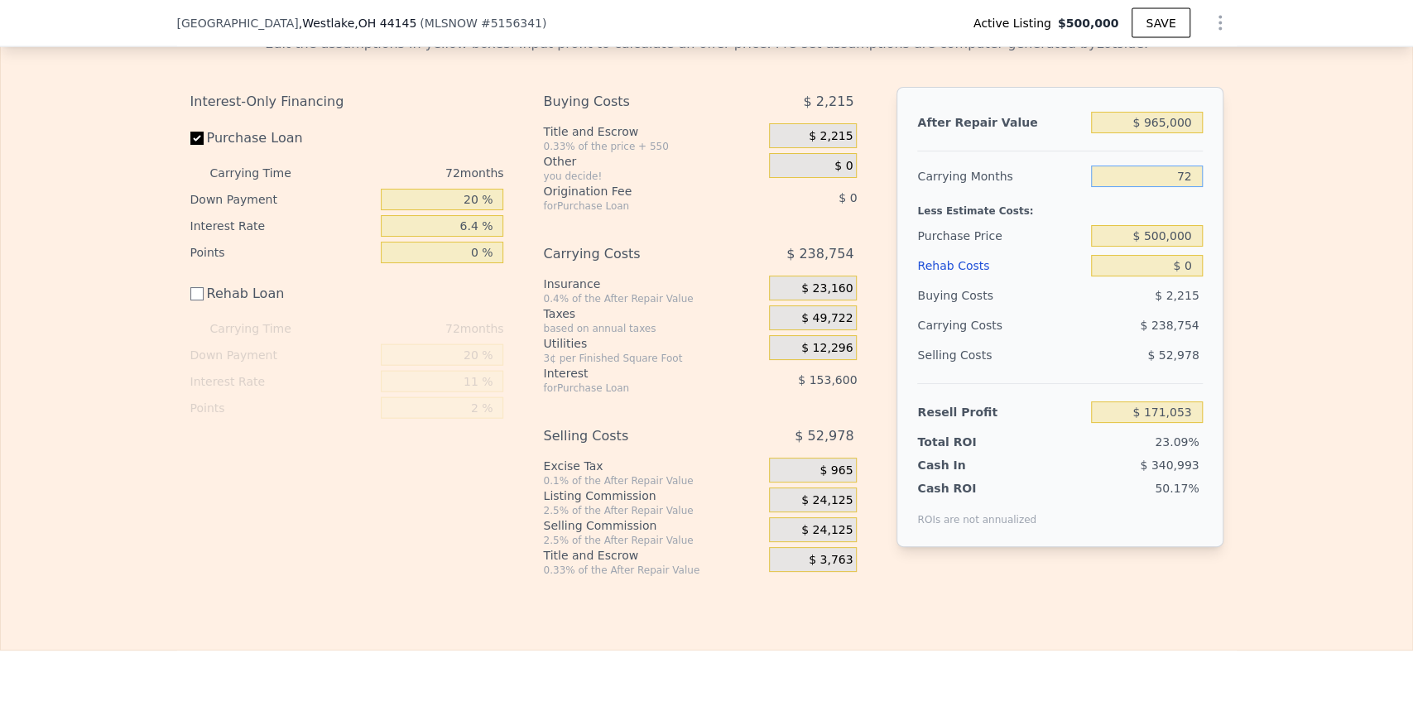
drag, startPoint x: 1166, startPoint y: 174, endPoint x: 1251, endPoint y: 189, distance: 86.6
click at [1251, 189] on div "Edit the assumptions in yellow boxes. Input profit to calculate an offer price.…" at bounding box center [707, 299] width 1412 height 556
type input "0"
type input "$ 409,807"
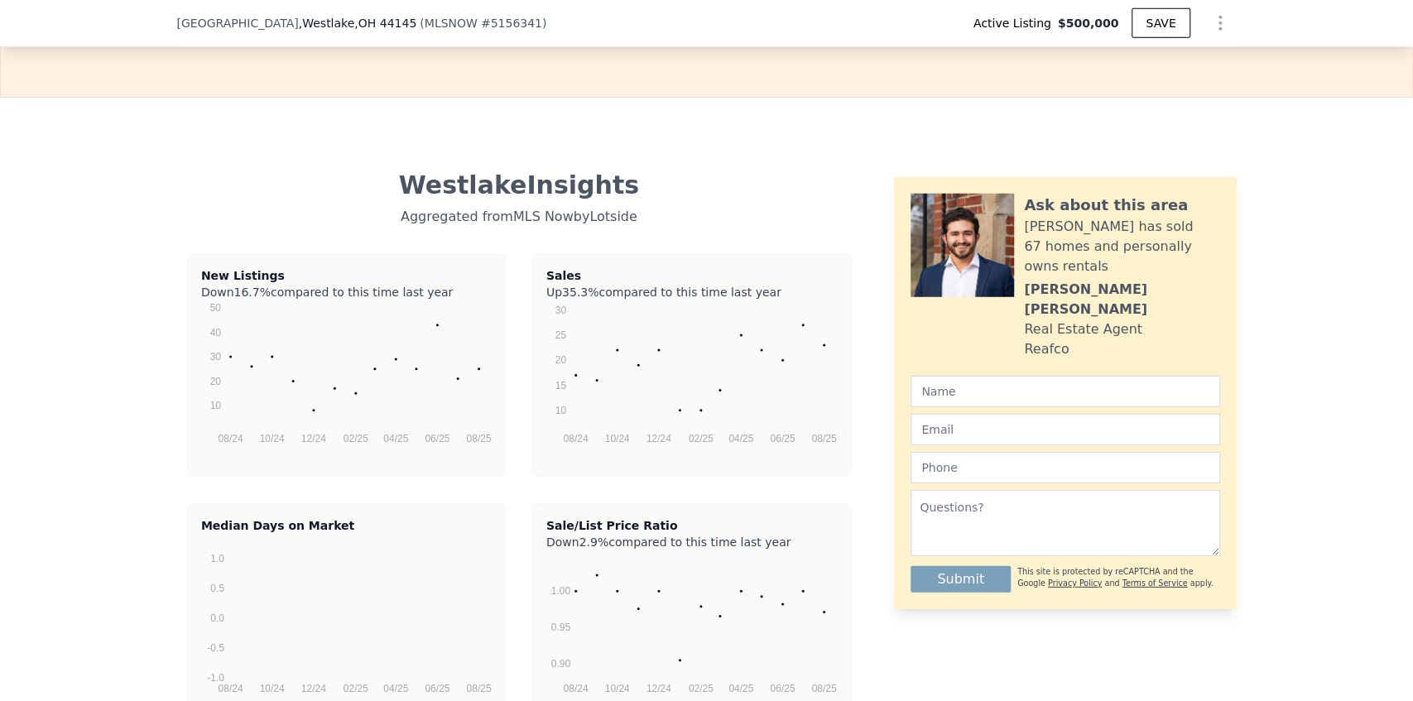
scroll to position [3011, 0]
type input "0"
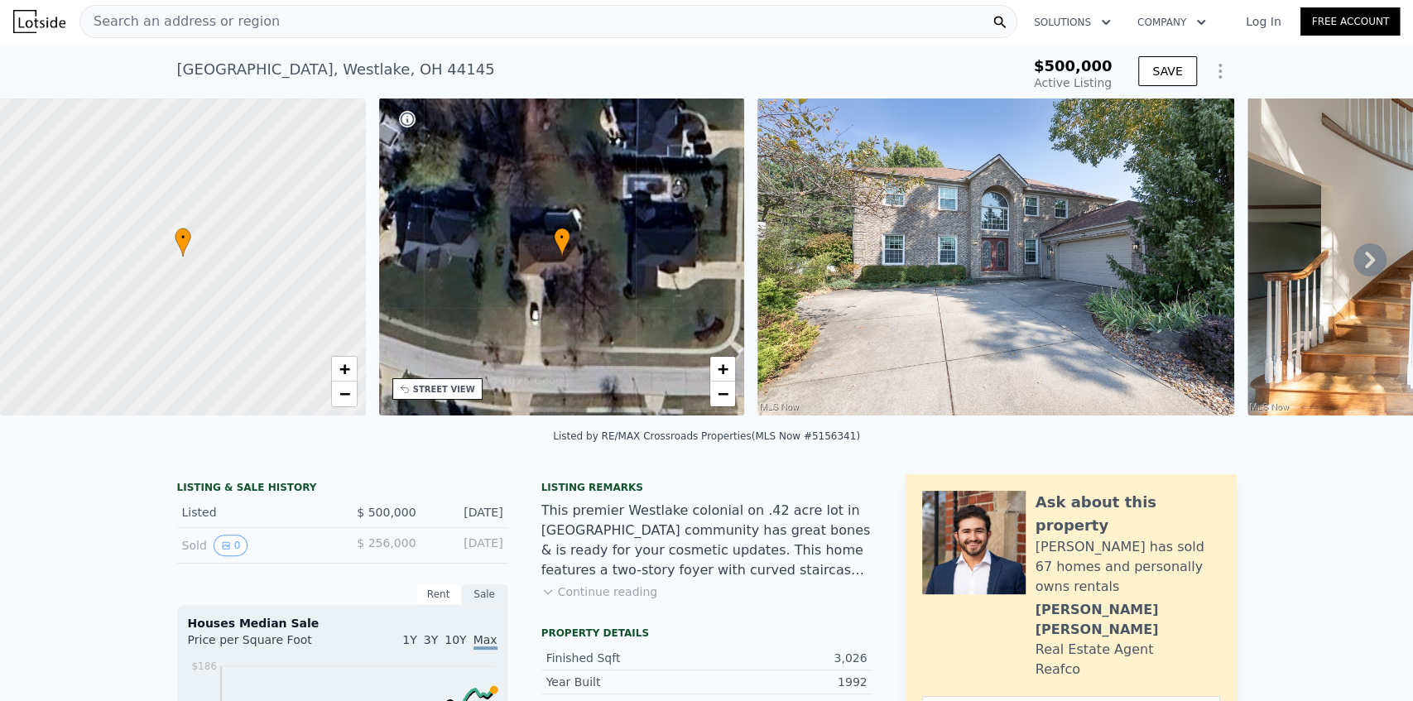
scroll to position [0, 0]
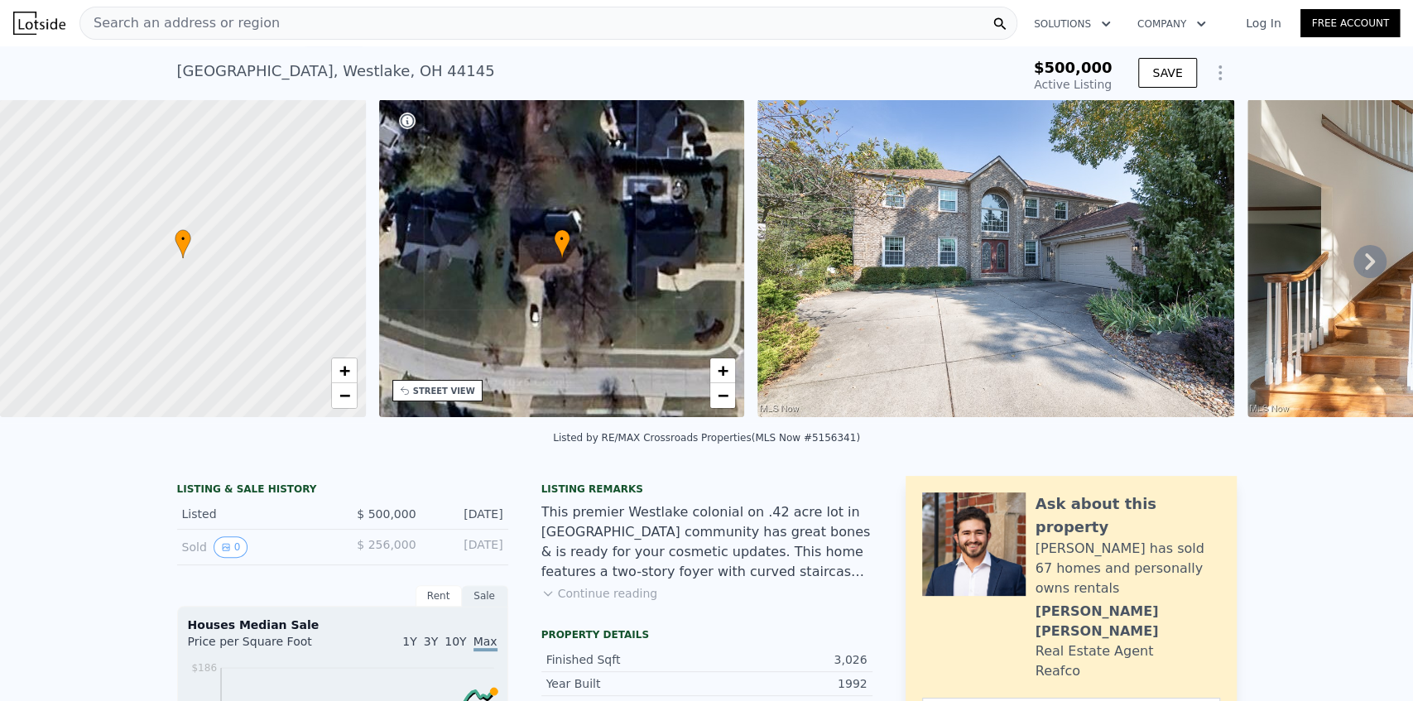
click at [190, 73] on div "[STREET_ADDRESS]" at bounding box center [336, 71] width 318 height 23
drag, startPoint x: 190, startPoint y: 73, endPoint x: 422, endPoint y: 78, distance: 232.7
click at [422, 78] on div "[STREET_ADDRESS]" at bounding box center [336, 71] width 318 height 23
copy div "[STREET_ADDRESS]"
